Goal: Information Seeking & Learning: Learn about a topic

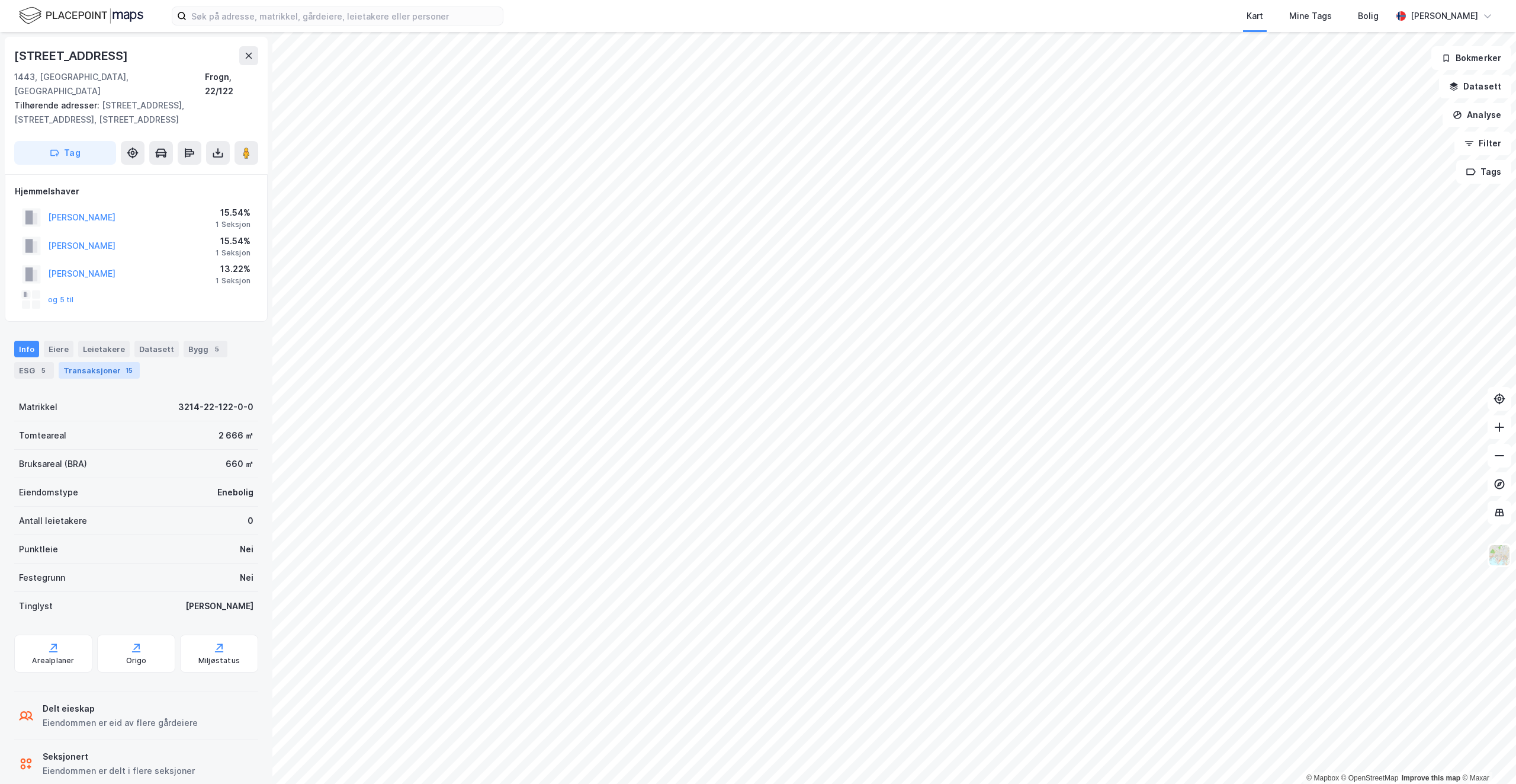
click at [107, 362] on div "Transaksjoner 15" at bounding box center [99, 370] width 81 height 17
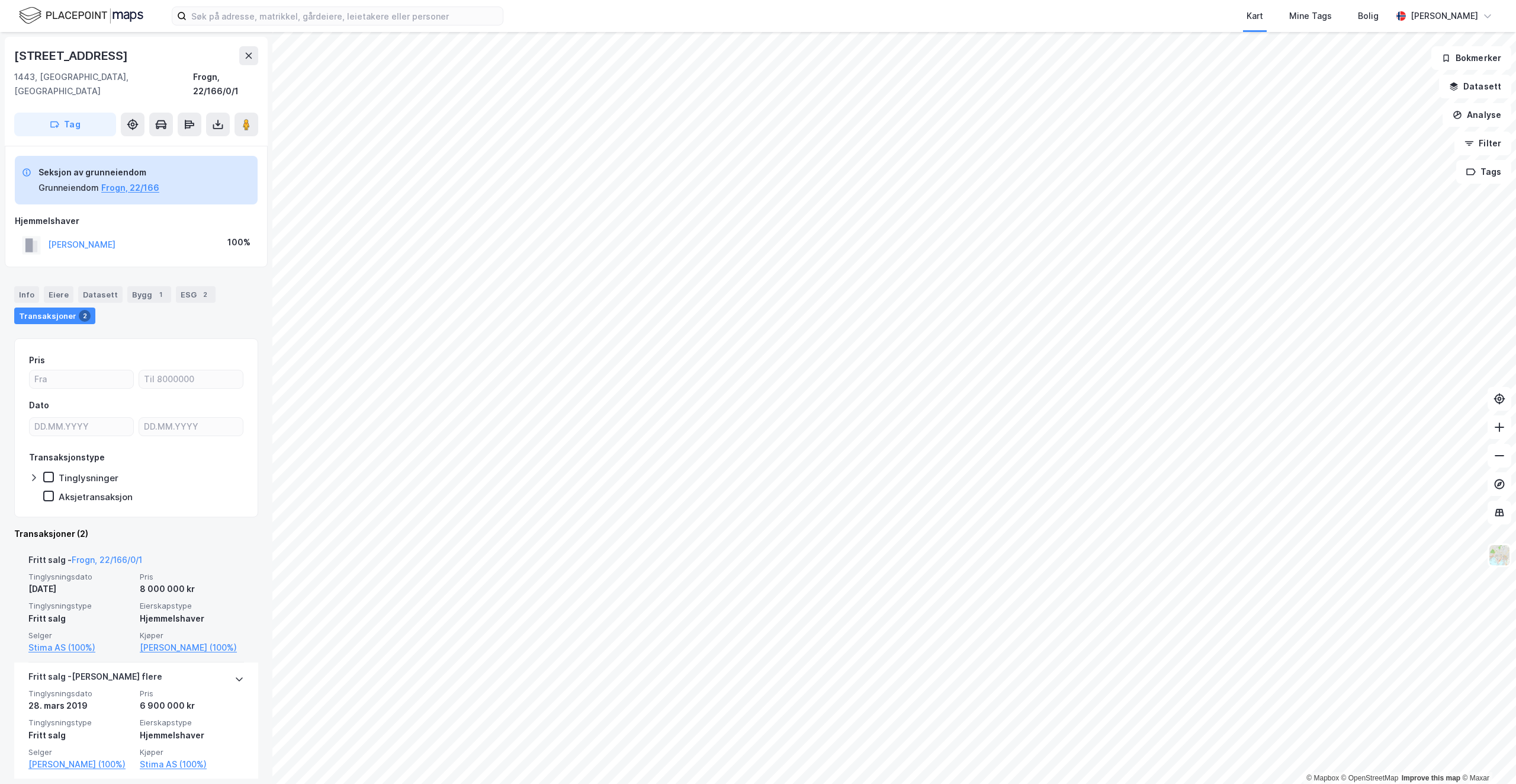
scroll to position [9, 0]
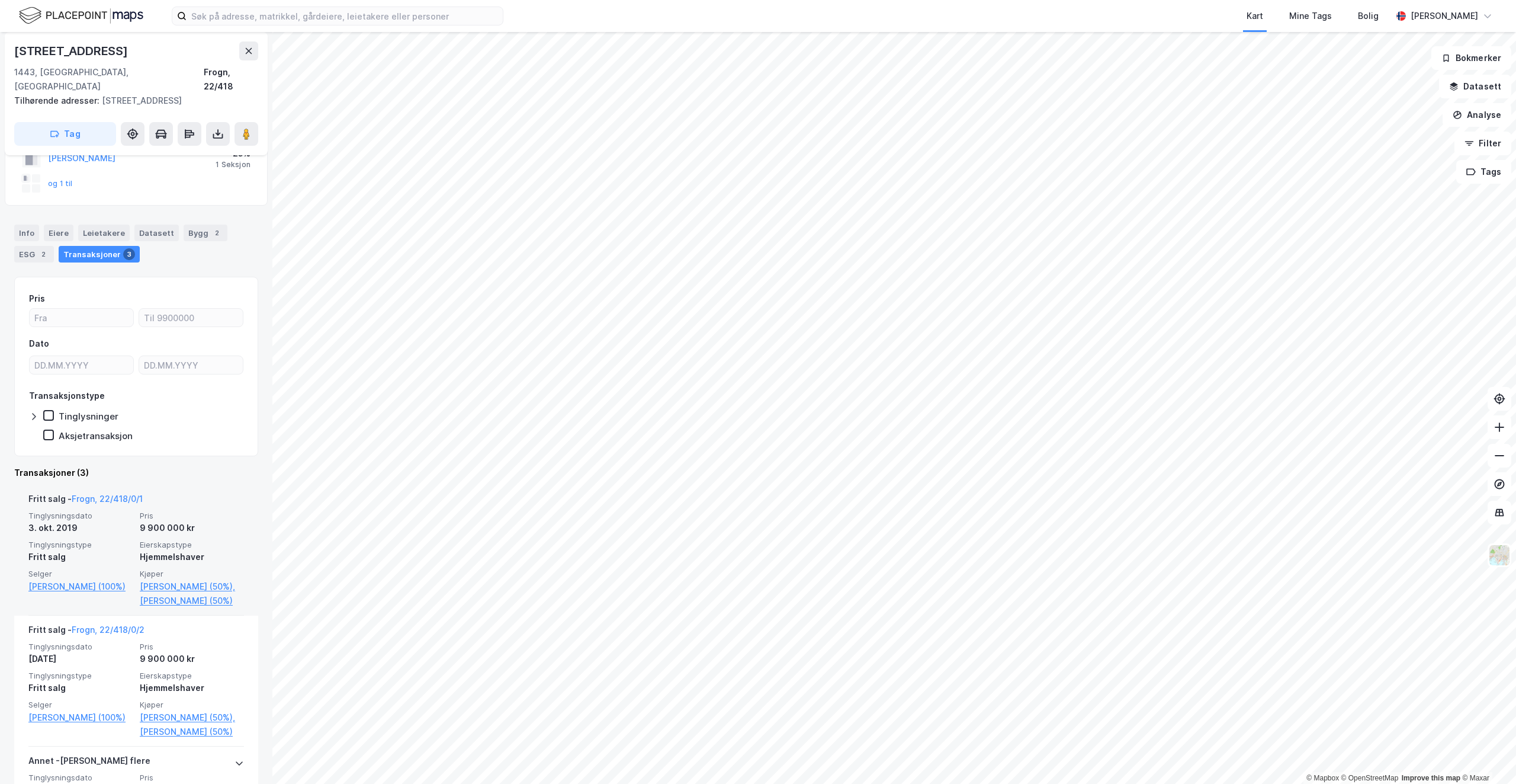
scroll to position [118, 0]
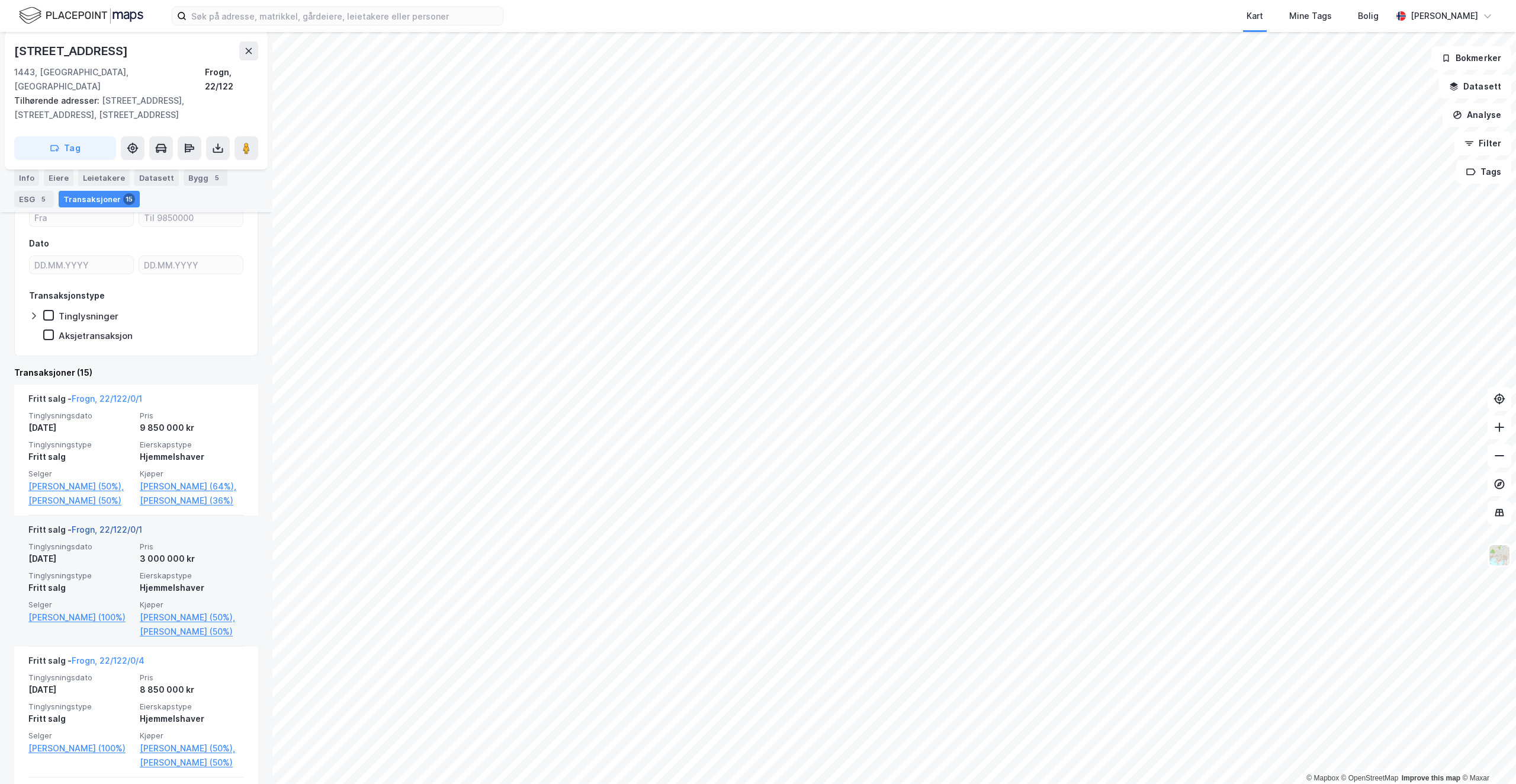
scroll to position [237, 0]
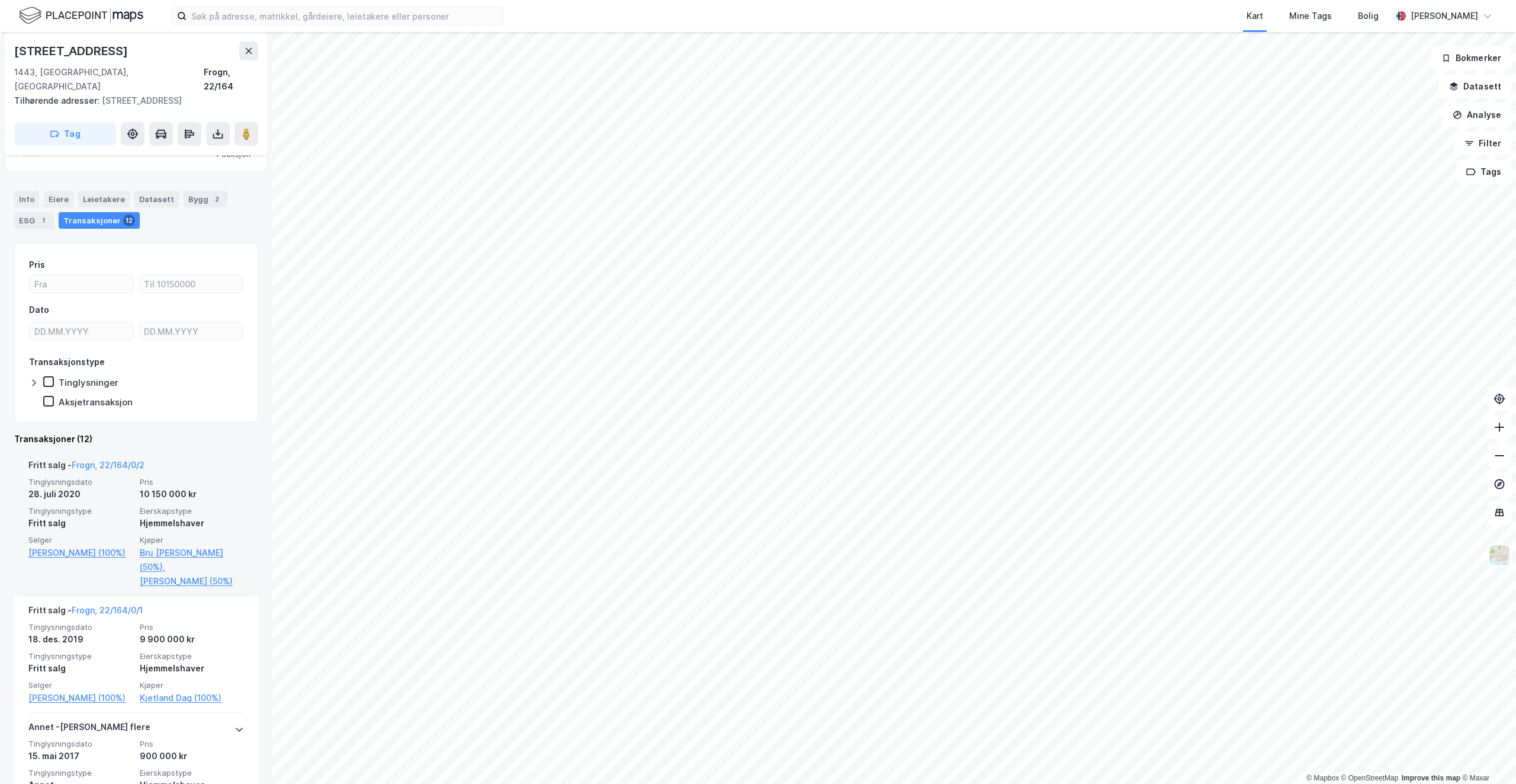
scroll to position [118, 0]
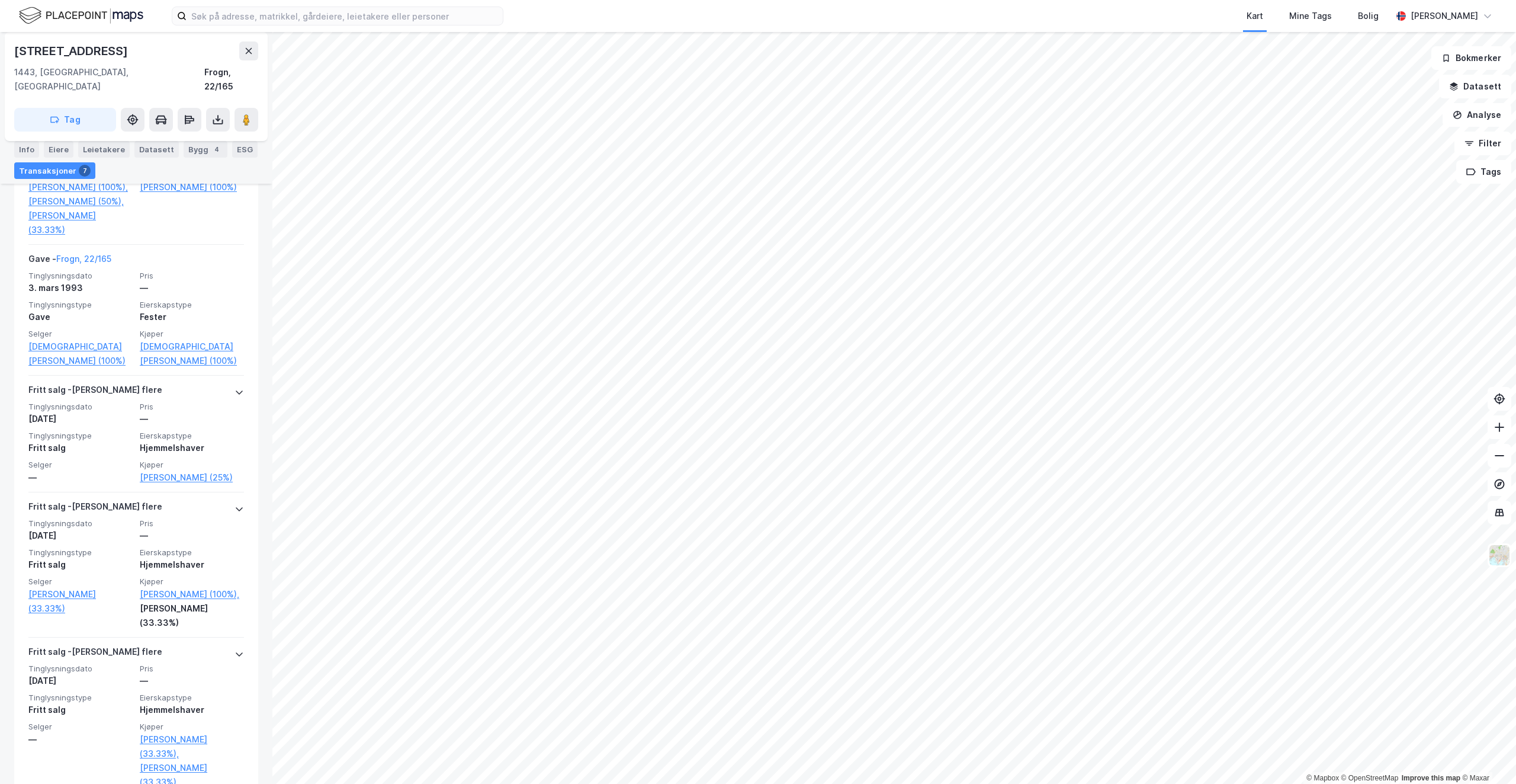
scroll to position [592, 0]
